Goal: Information Seeking & Learning: Learn about a topic

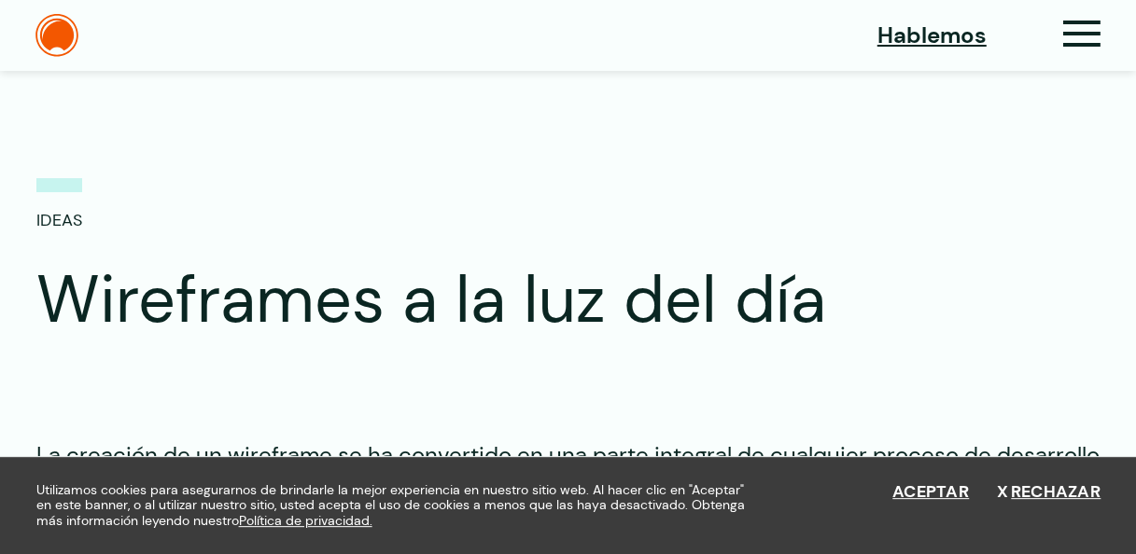
scroll to position [22, 0]
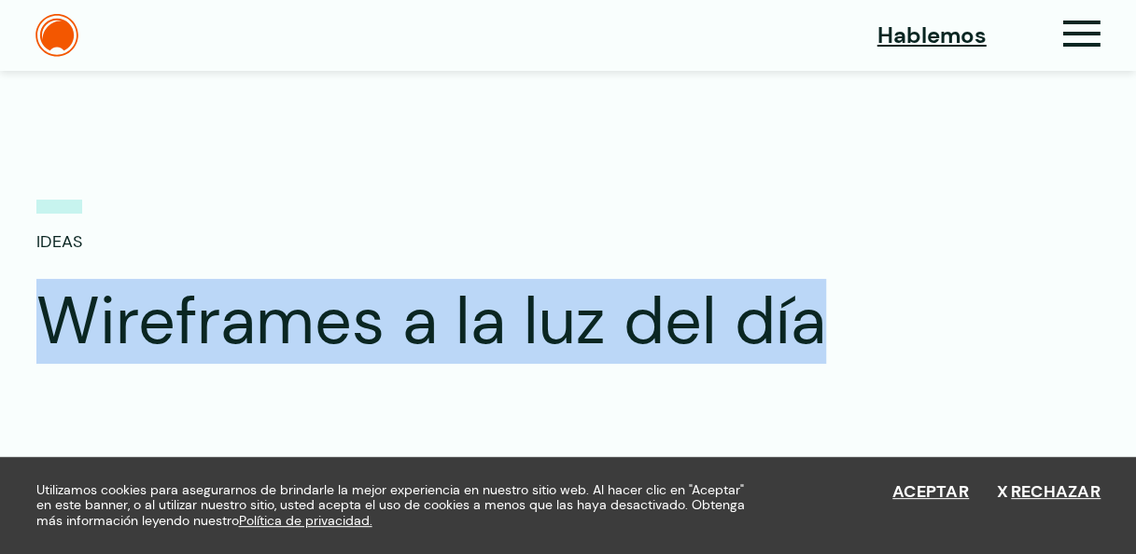
drag, startPoint x: 43, startPoint y: 311, endPoint x: 840, endPoint y: 307, distance: 797.2
click at [840, 307] on h1 "Wireframes a la luz del día" at bounding box center [541, 322] width 1011 height 78
copy h1 "Wireframes a la luz del día"
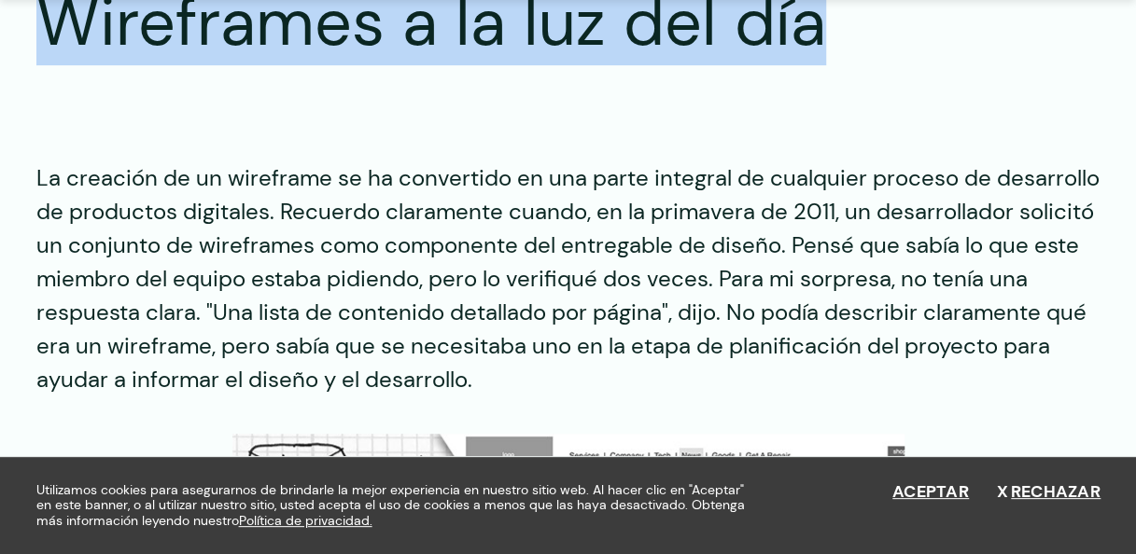
scroll to position [358, 0]
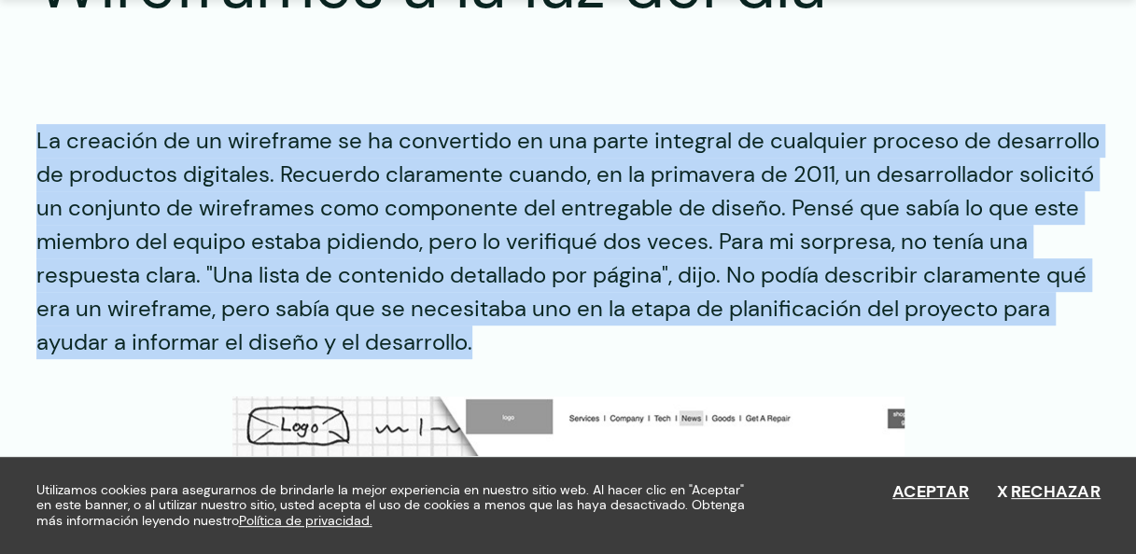
drag, startPoint x: 39, startPoint y: 139, endPoint x: 494, endPoint y: 330, distance: 493.2
click at [494, 330] on p "La creación de un wireframe se ha convertido en una parte integral de cualquier…" at bounding box center [568, 241] width 1064 height 235
copy p "La creación de un wireframe se ha convertido en una parte integral de cualquier…"
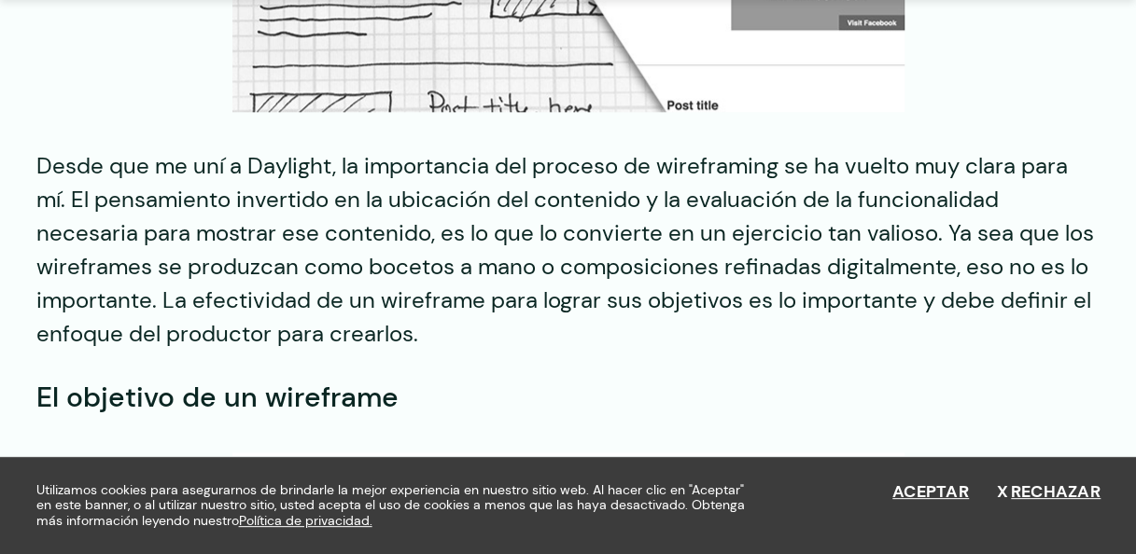
scroll to position [1031, 0]
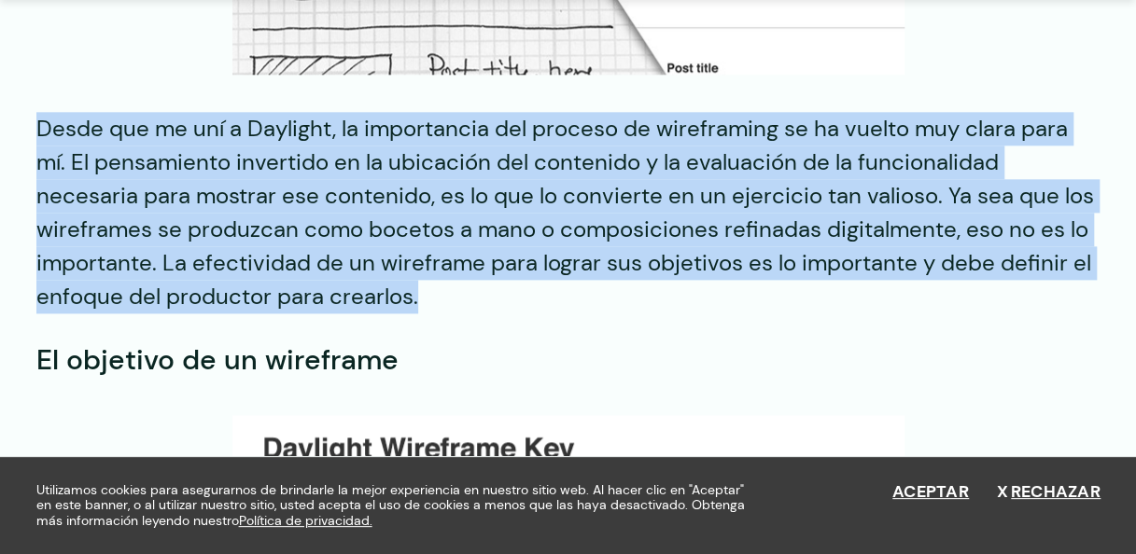
drag, startPoint x: 39, startPoint y: 125, endPoint x: 482, endPoint y: 290, distance: 472.3
click at [482, 290] on p "Desde que me uní a Daylight, la importancia del proceso de wireframing se ha vu…" at bounding box center [568, 213] width 1064 height 202
copy p "Desde que me uní a Daylight, la importancia del proceso de wireframing se ha vu…"
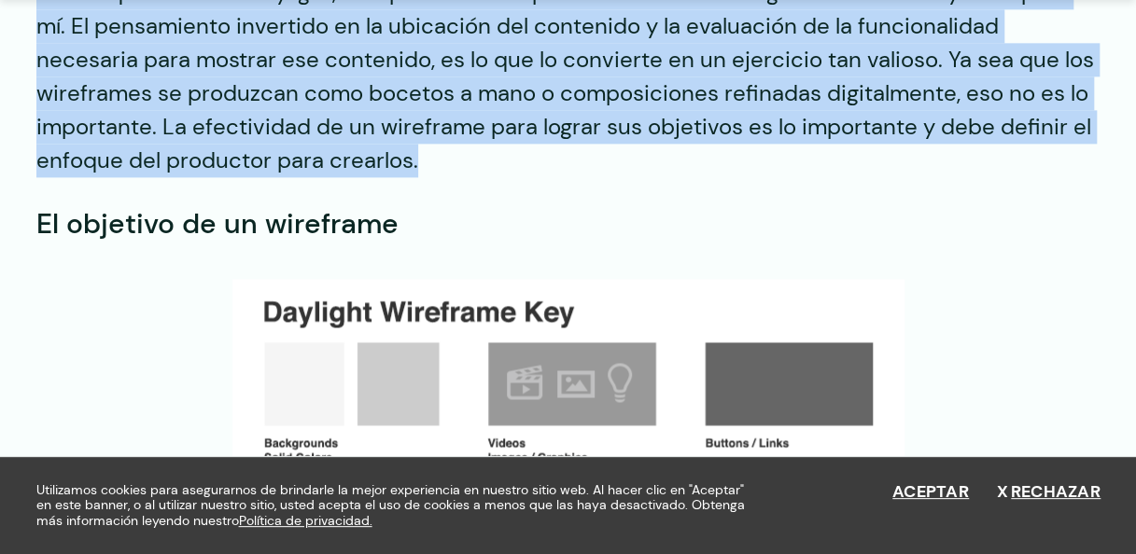
scroll to position [1180, 0]
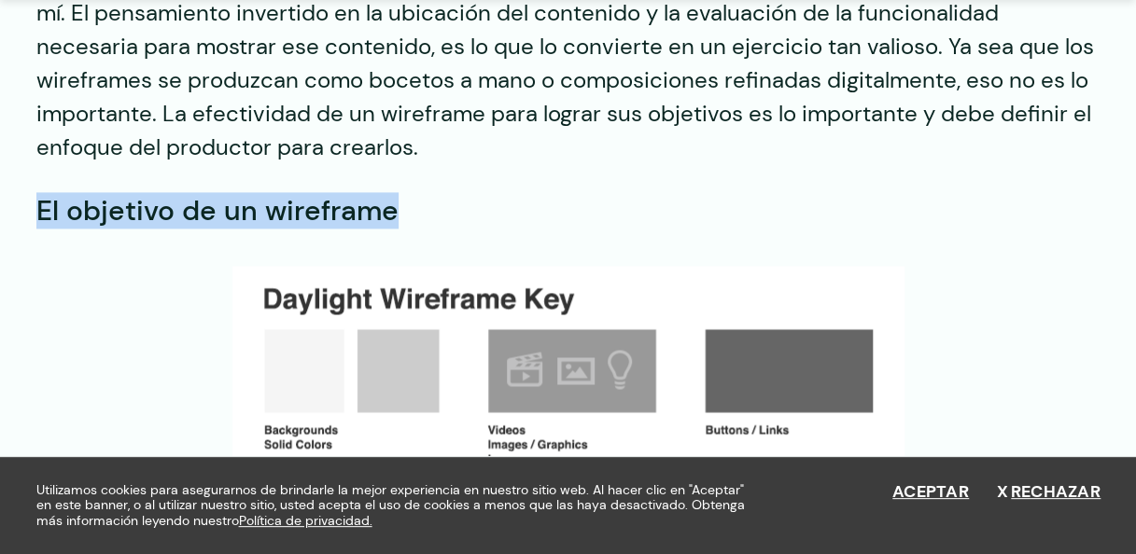
drag, startPoint x: 40, startPoint y: 209, endPoint x: 392, endPoint y: 226, distance: 352.3
click at [392, 226] on strong "El objetivo de un wireframe" at bounding box center [217, 210] width 362 height 36
copy strong "El objetivo de un wireframe"
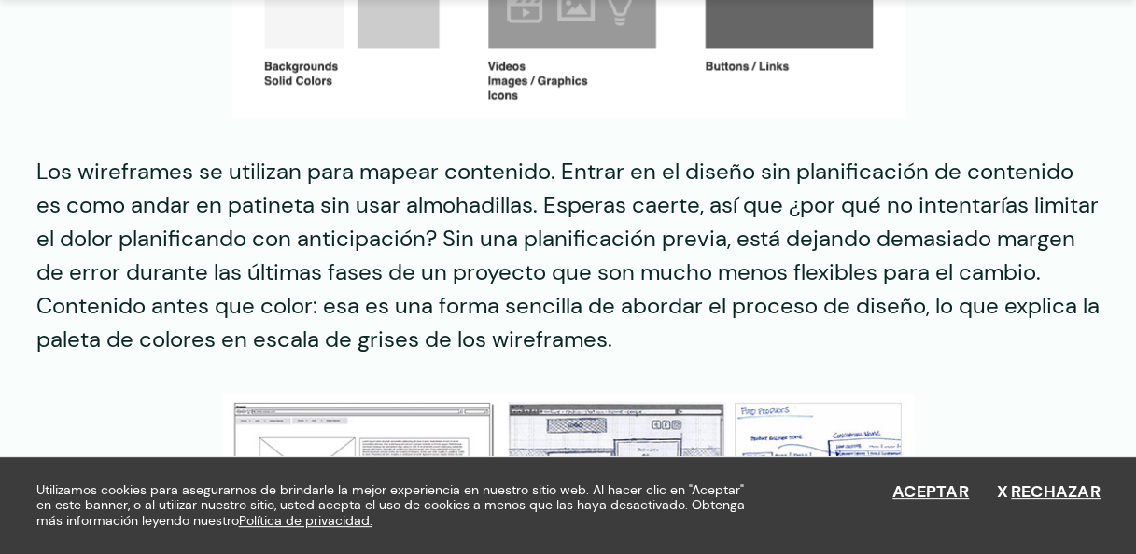
scroll to position [1553, 0]
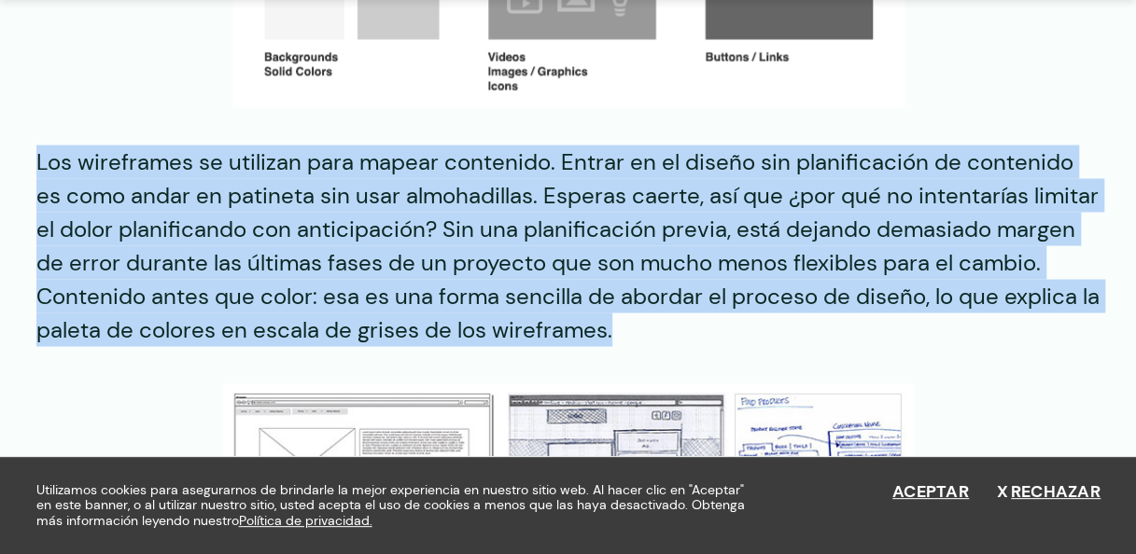
drag, startPoint x: 37, startPoint y: 153, endPoint x: 668, endPoint y: 322, distance: 653.2
click at [668, 322] on p "Los wireframes se utilizan para mapear contenido. Entrar en el diseño sin plani…" at bounding box center [568, 246] width 1064 height 202
copy p "Los wireframes se utilizan para mapear contenido. Entrar en el diseño sin plani…"
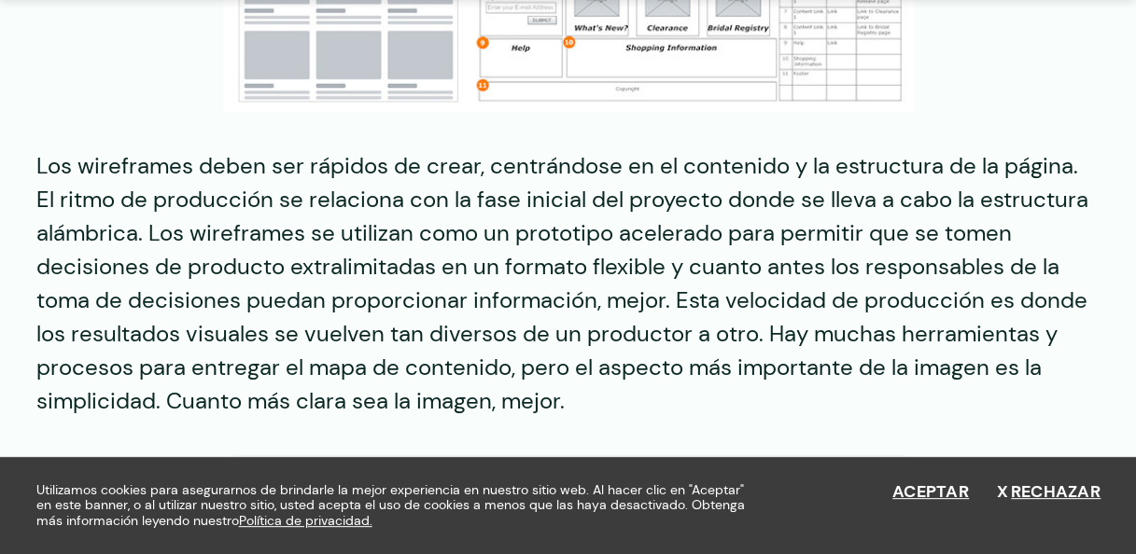
scroll to position [2412, 0]
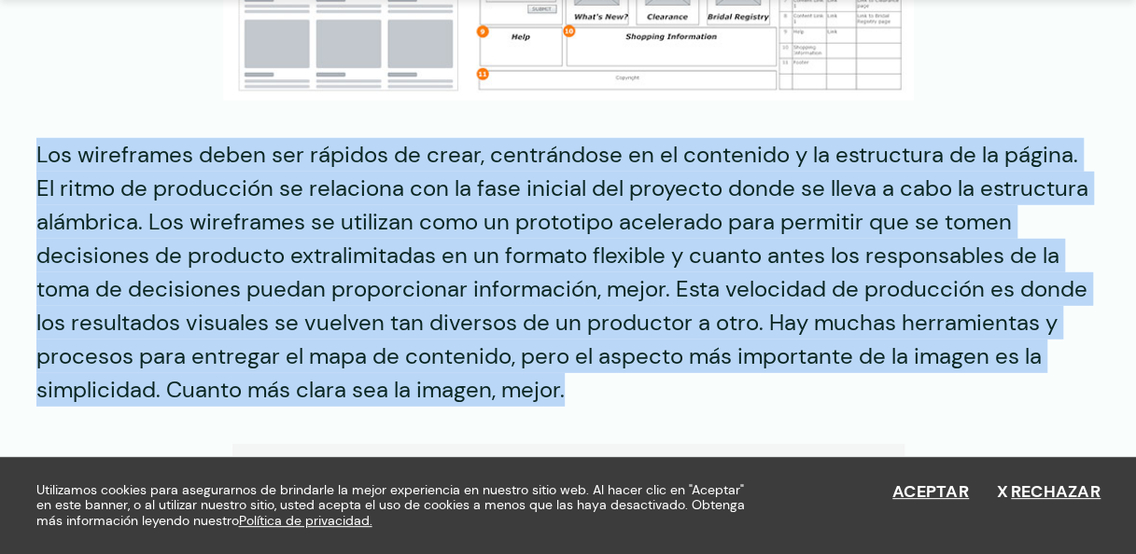
drag, startPoint x: 39, startPoint y: 153, endPoint x: 619, endPoint y: 385, distance: 624.2
click at [619, 385] on p "Los wireframes deben ser rápidos de crear, centrándose en el contenido y la est…" at bounding box center [568, 272] width 1064 height 269
copy p "Los wireframes deben ser rápidos de crear, centrándose en el contenido y la est…"
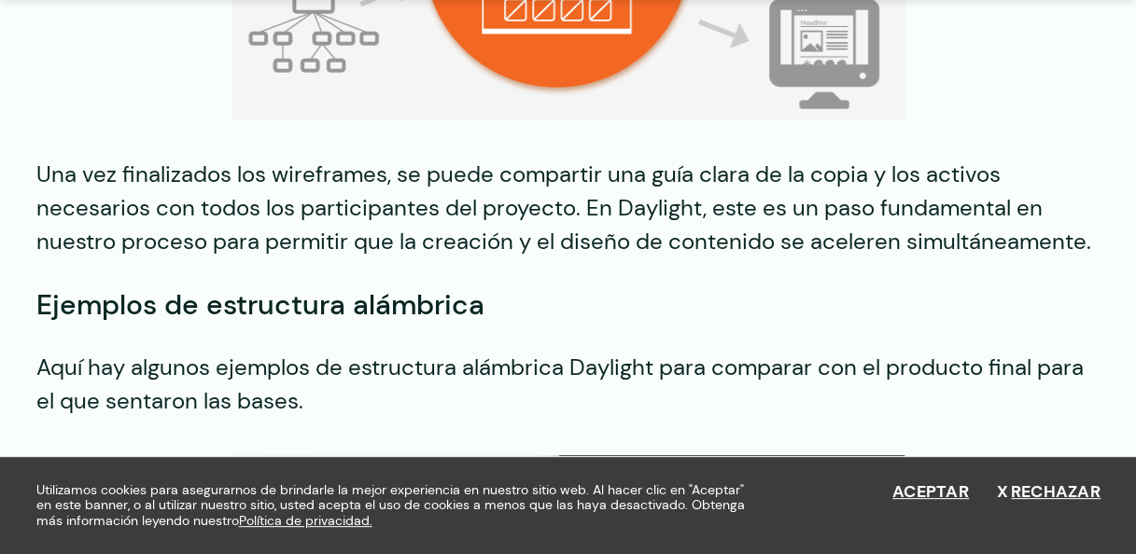
scroll to position [3084, 0]
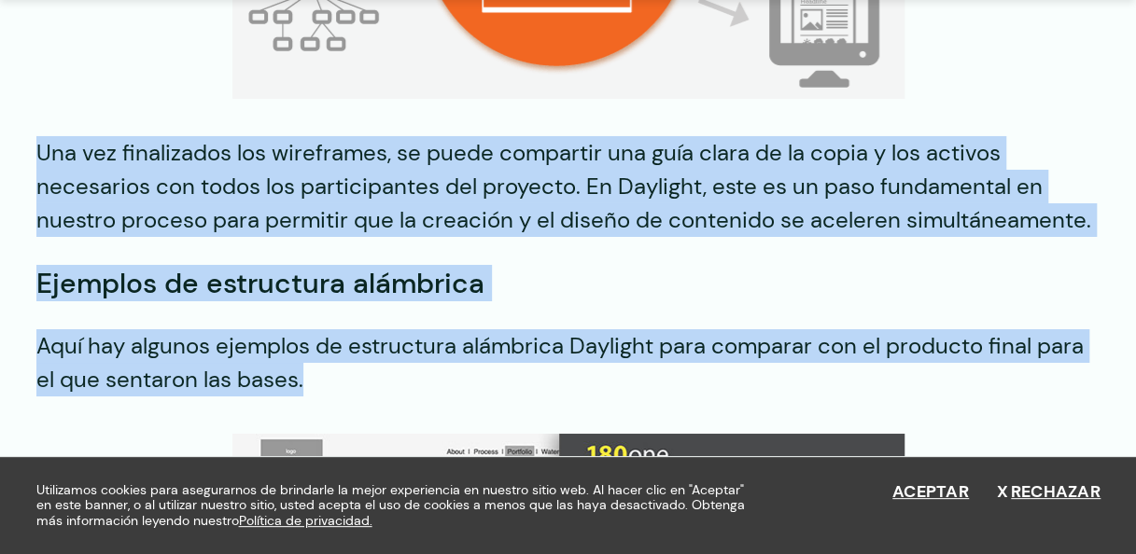
drag, startPoint x: 38, startPoint y: 152, endPoint x: 320, endPoint y: 370, distance: 356.0
click at [320, 370] on div "La creación de un wireframe se ha convertido en una parte integral de cualquier…" at bounding box center [568, 3] width 1136 height 5209
copy div "Una vez finalizados los wireframes, se puede compartir una guía clara de la cop…"
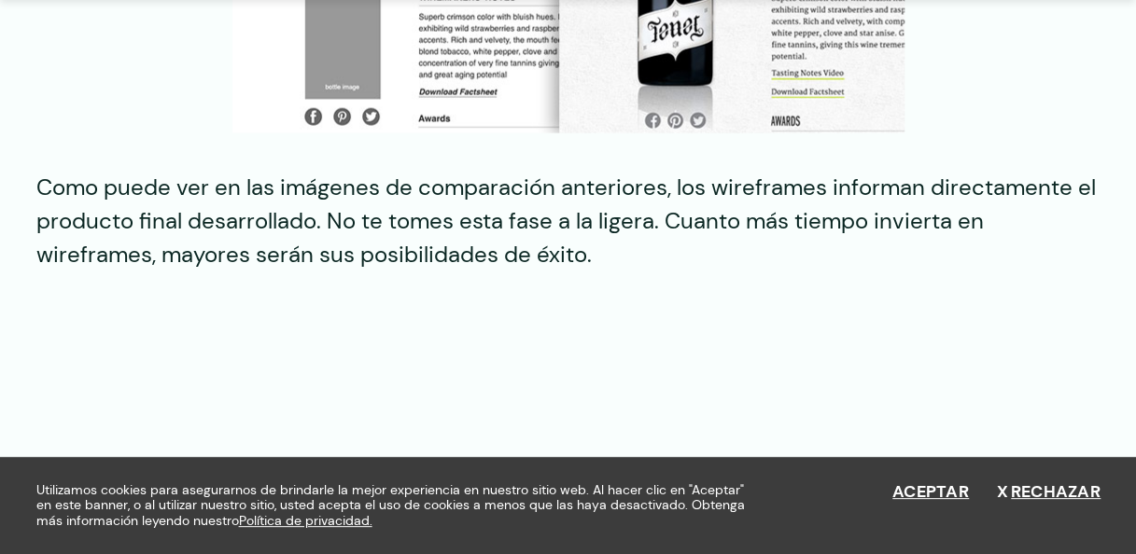
scroll to position [5436, 0]
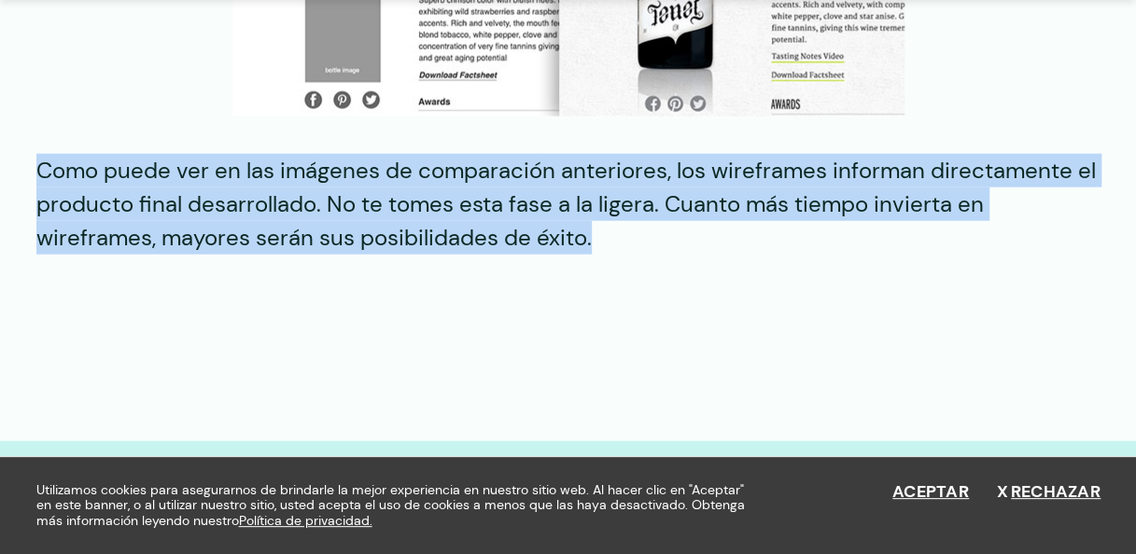
drag, startPoint x: 39, startPoint y: 166, endPoint x: 593, endPoint y: 250, distance: 559.9
click at [593, 250] on p "Como puede ver en las imágenes de comparación anteriores, los wireframes inform…" at bounding box center [568, 204] width 1064 height 101
copy p "Como puede ver en las imágenes de comparación anteriores, los wireframes inform…"
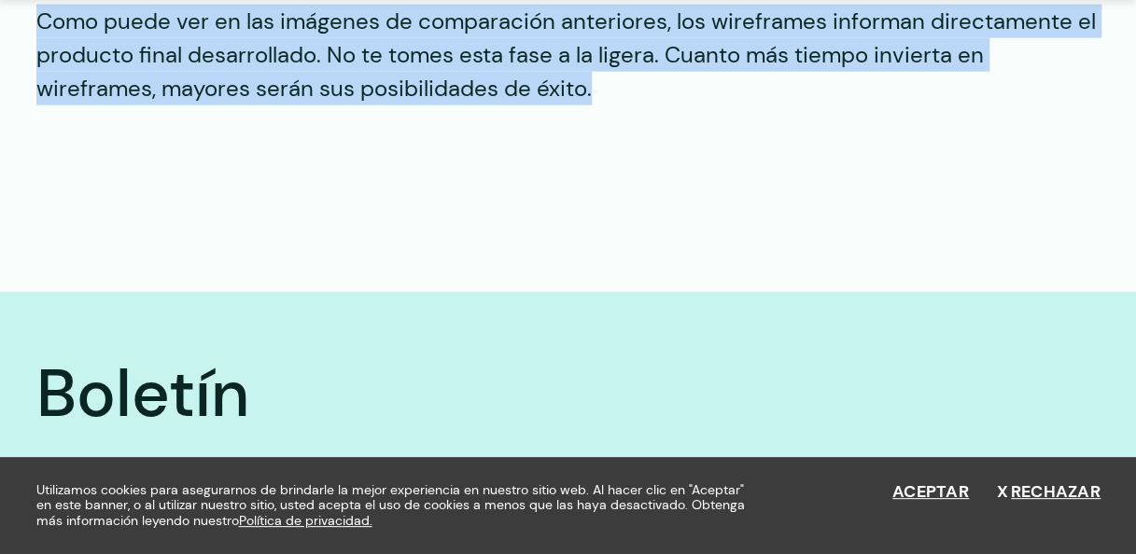
scroll to position [5660, 0]
